Goal: Transaction & Acquisition: Purchase product/service

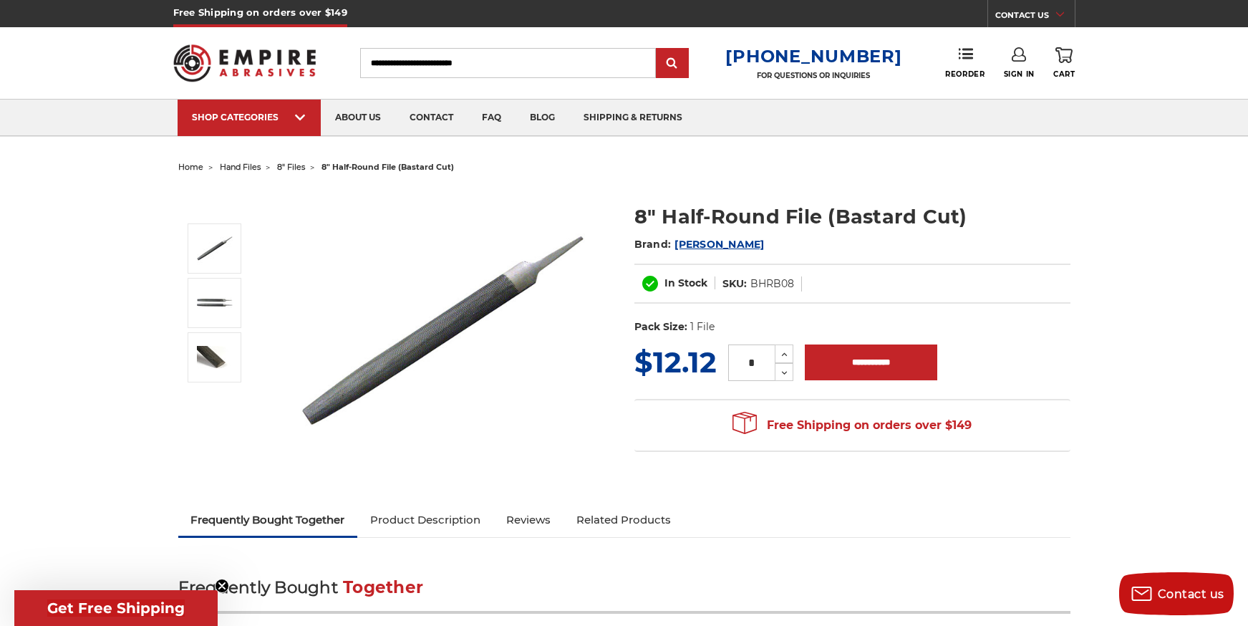
click at [414, 355] on img at bounding box center [444, 331] width 286 height 286
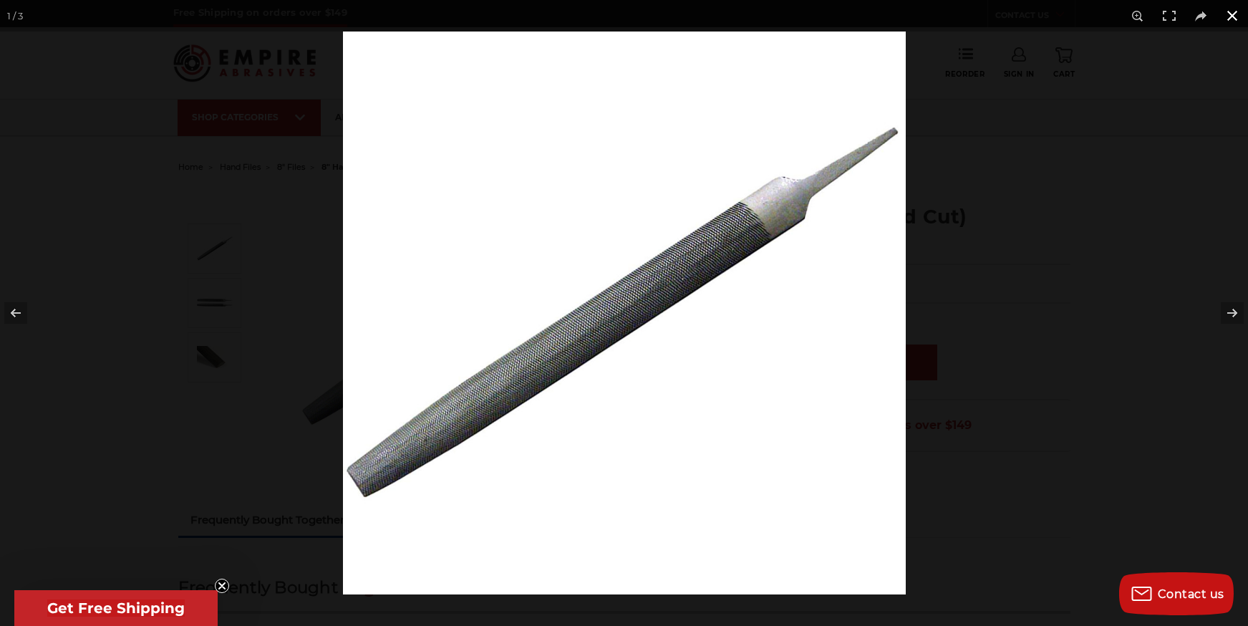
click at [1233, 16] on button at bounding box center [1233, 16] width 32 height 32
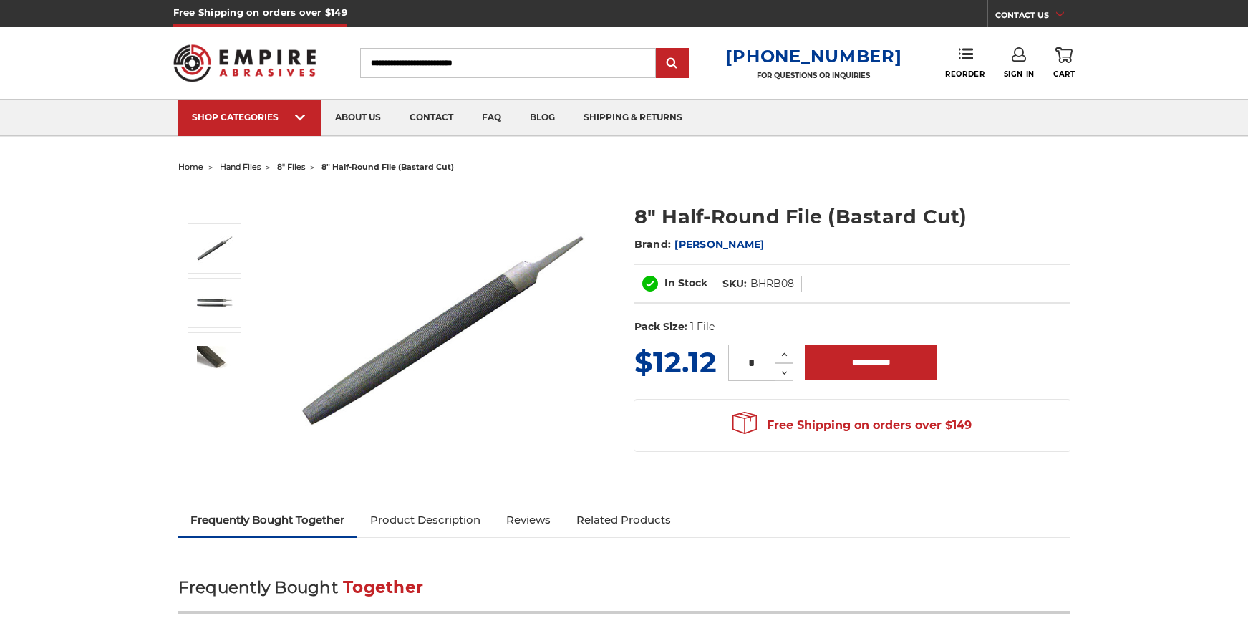
click at [424, 346] on img at bounding box center [444, 331] width 286 height 286
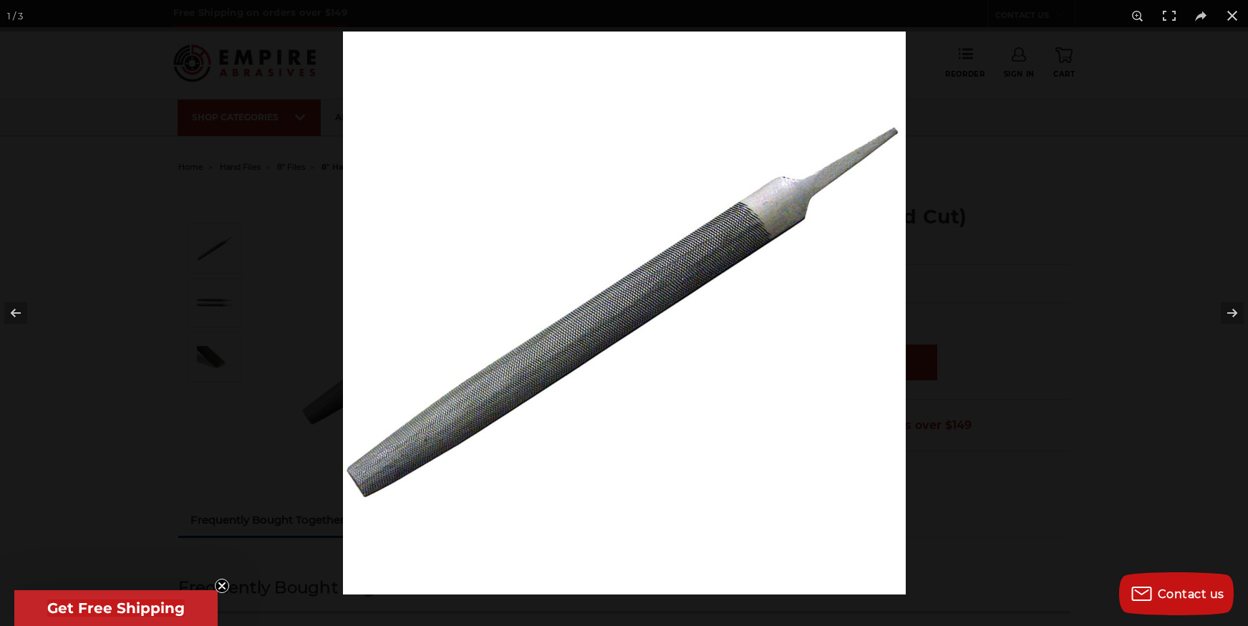
click at [515, 372] on img at bounding box center [624, 313] width 563 height 563
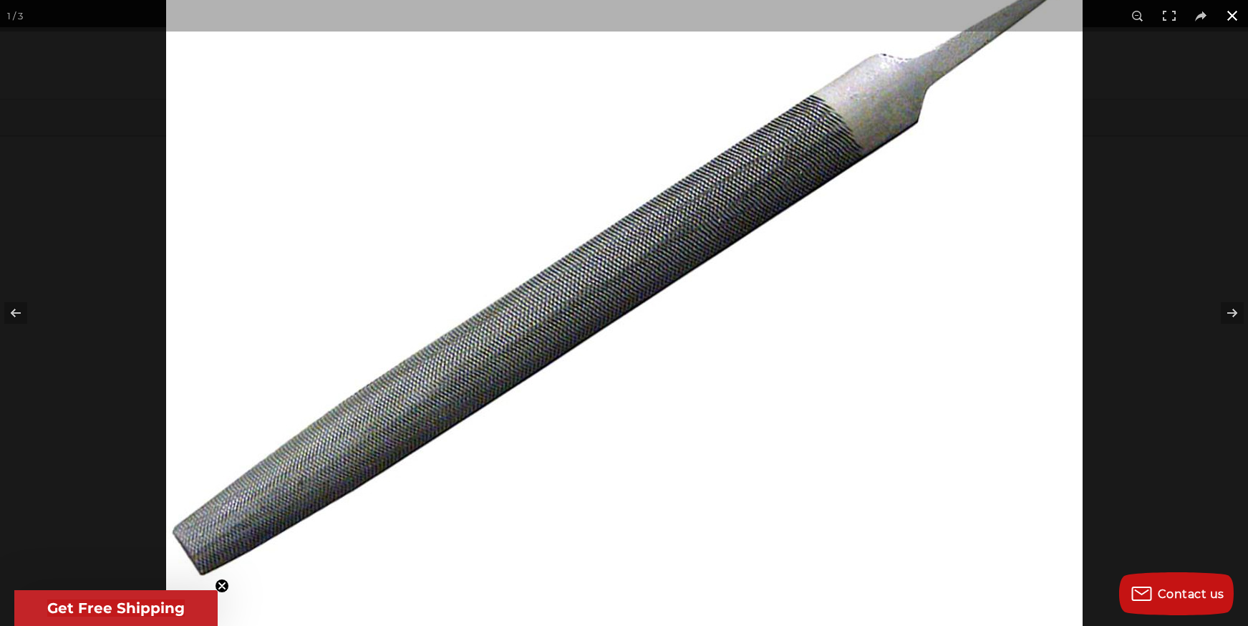
click at [1236, 15] on button at bounding box center [1233, 16] width 32 height 32
